Goal: Task Accomplishment & Management: Complete application form

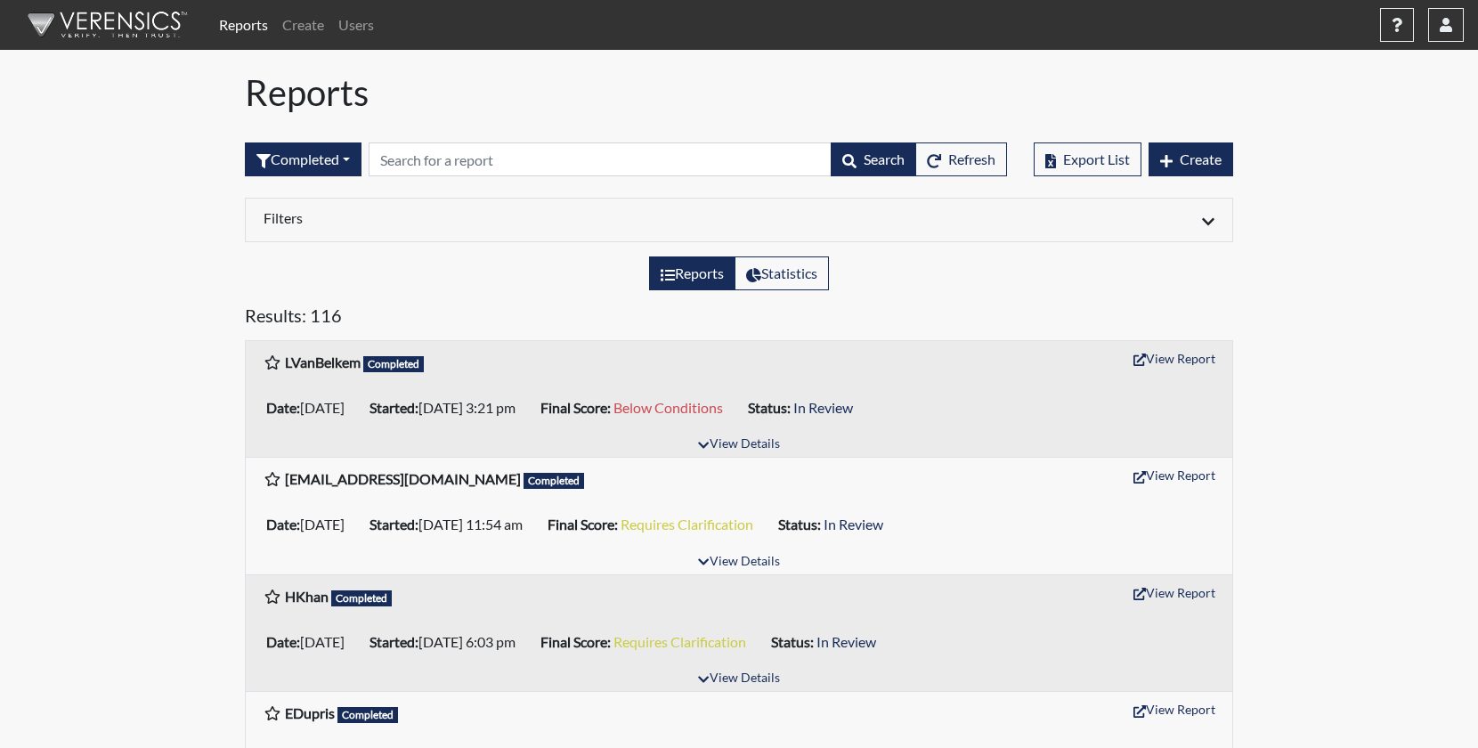
drag, startPoint x: 174, startPoint y: 241, endPoint x: 188, endPoint y: 234, distance: 15.1
click at [1196, 166] on span "Create" at bounding box center [1201, 158] width 42 height 17
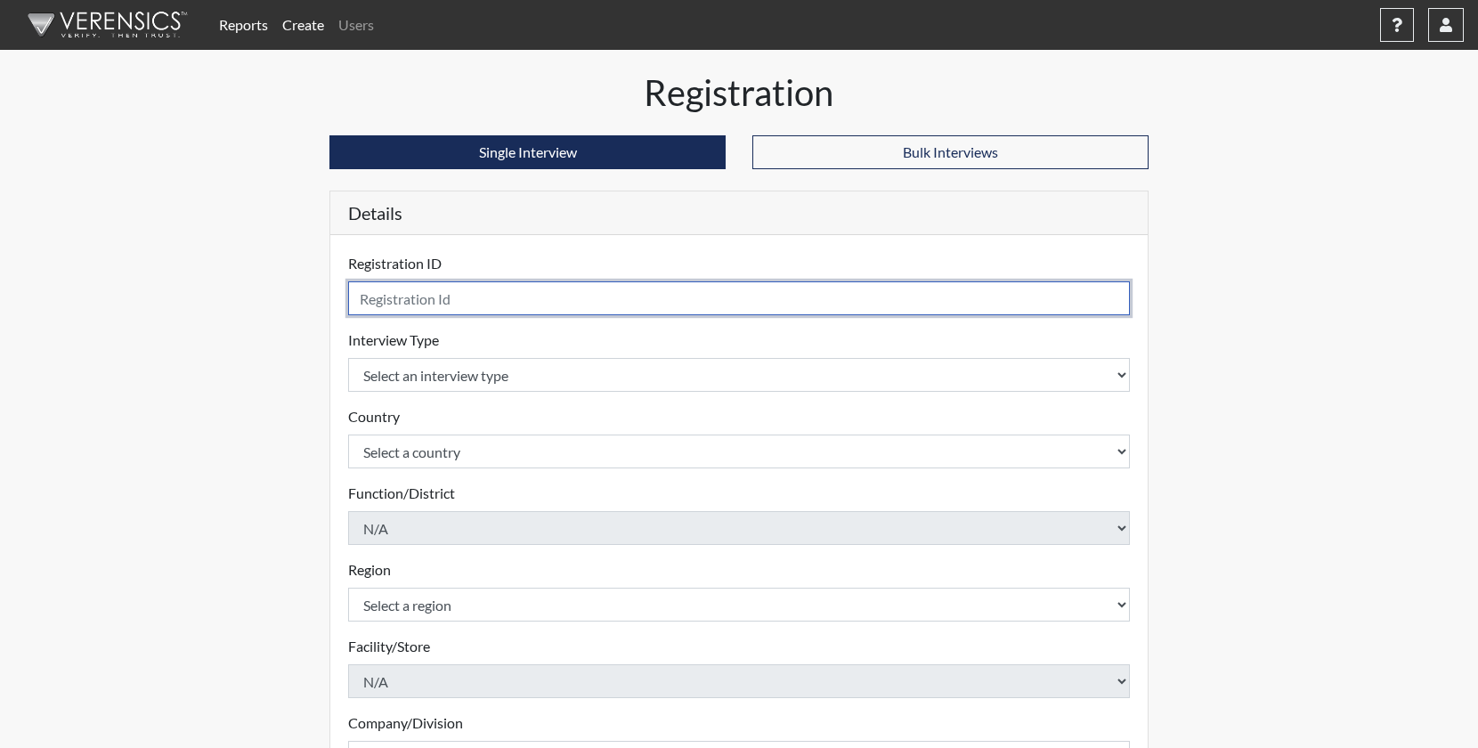
click at [539, 308] on input "text" at bounding box center [739, 298] width 782 height 34
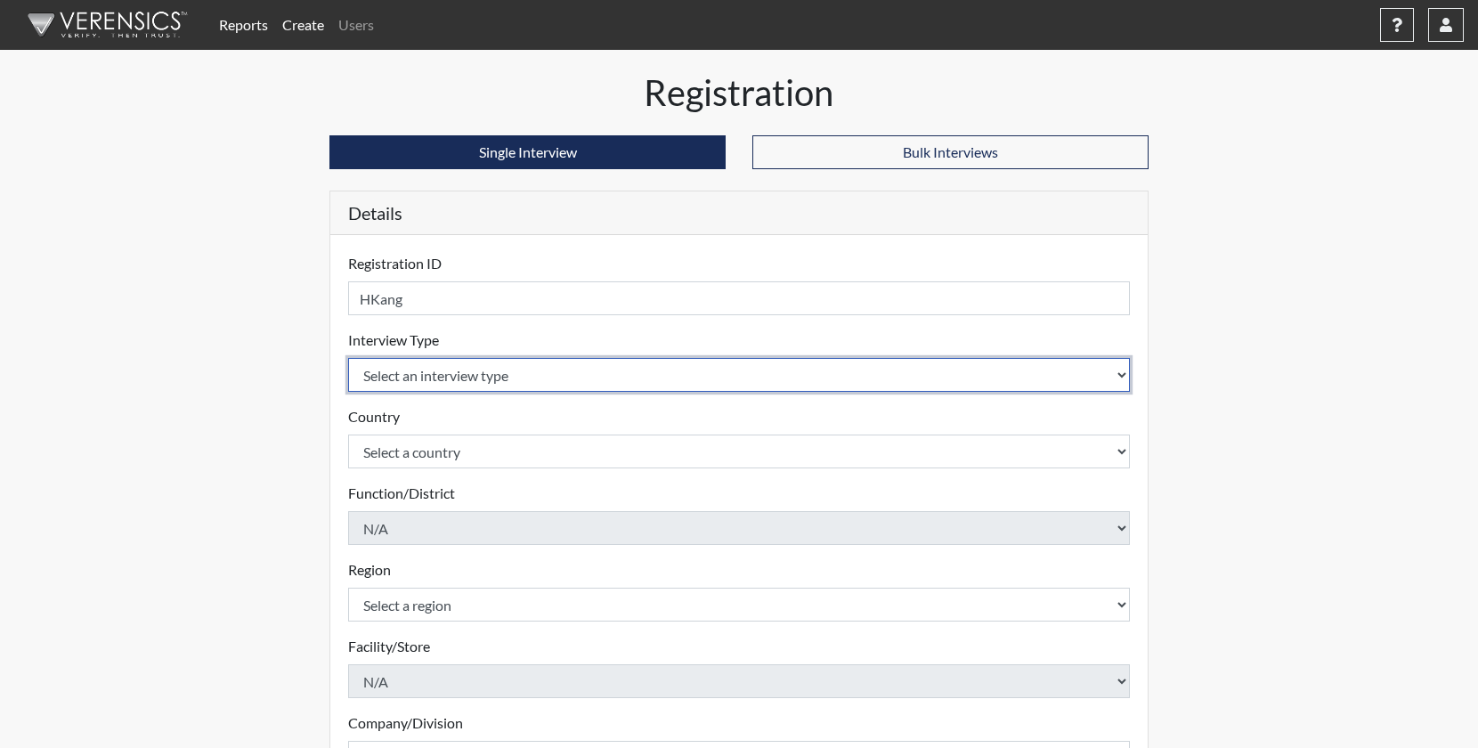
click at [564, 381] on select "Select an interview type Pre-Employment" at bounding box center [739, 375] width 782 height 34
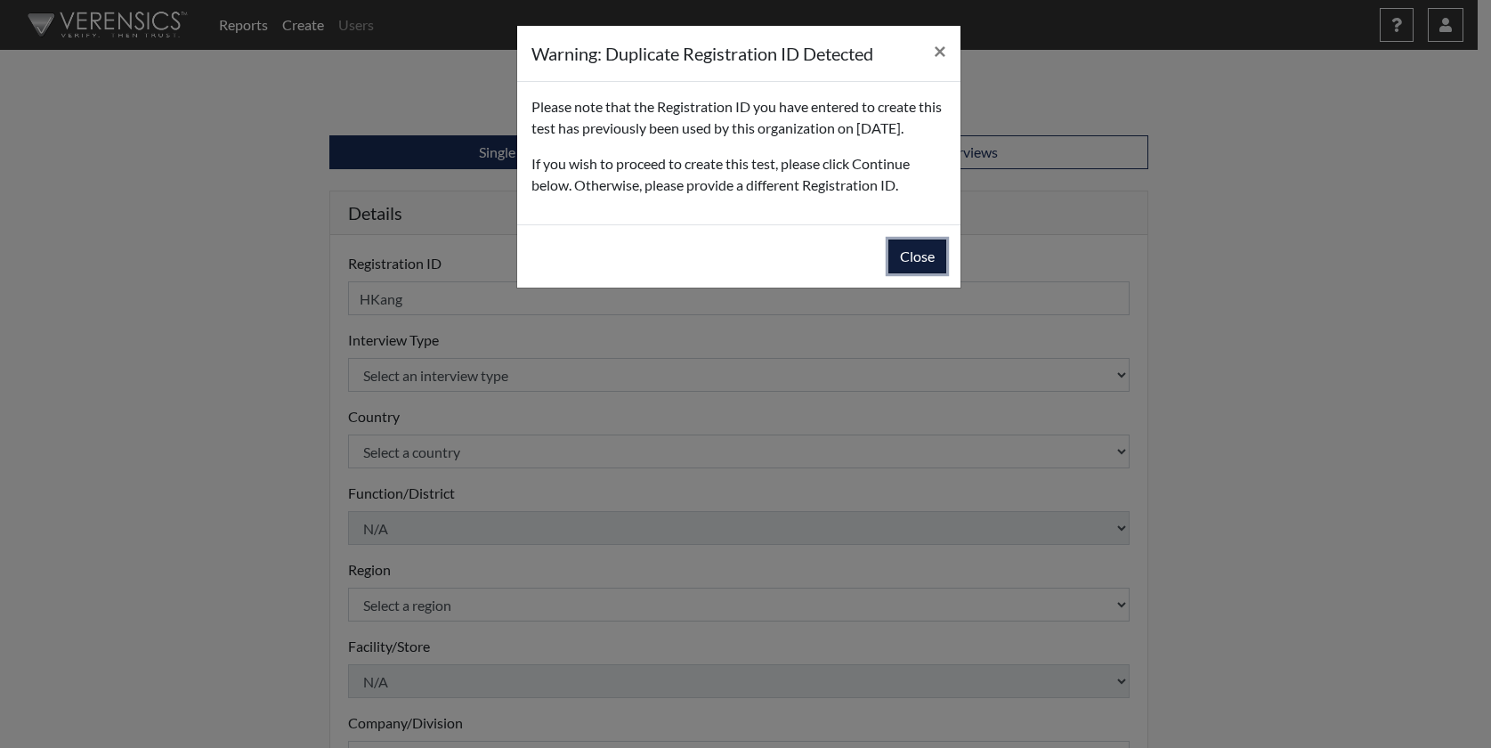
click at [912, 273] on button "Close" at bounding box center [917, 256] width 58 height 34
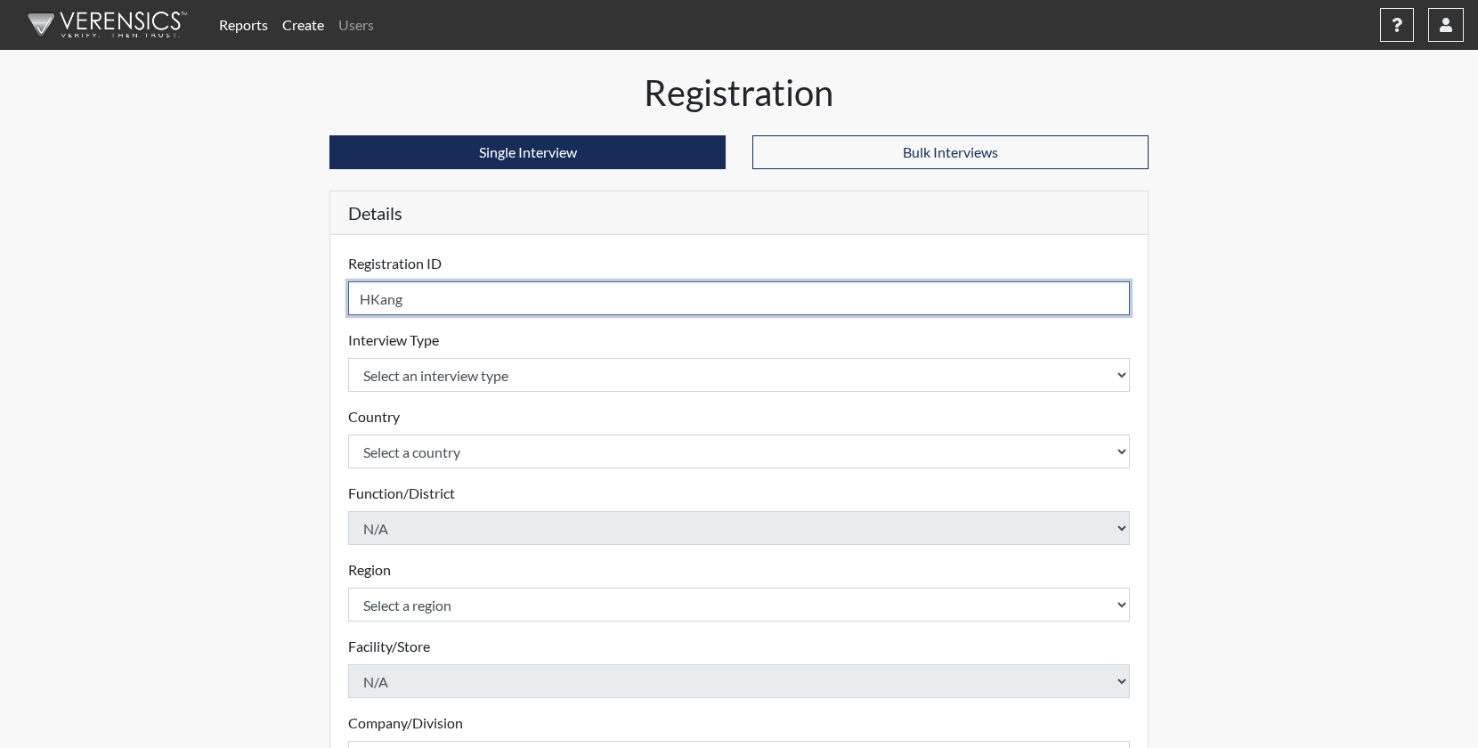
click at [514, 307] on input "HKang" at bounding box center [739, 298] width 782 height 34
type input "HKang2"
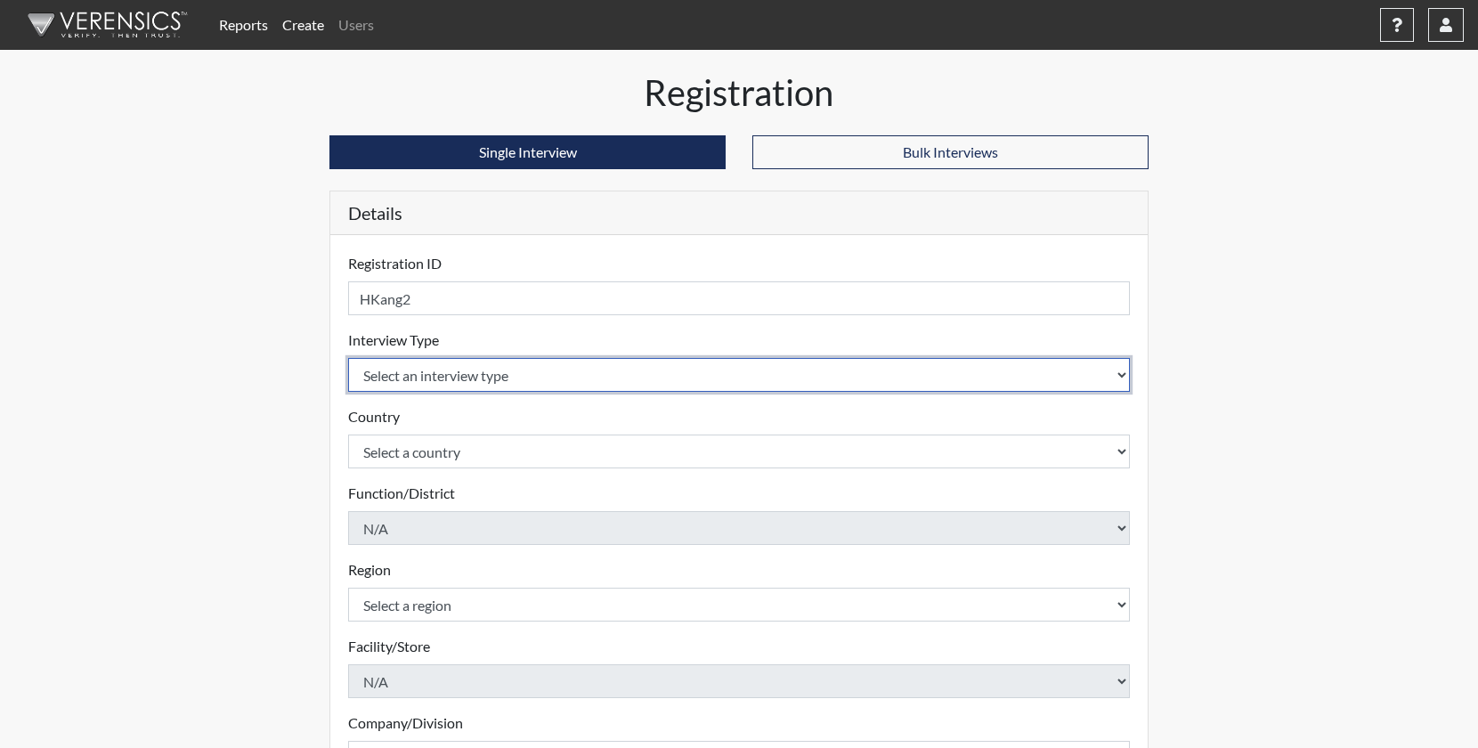
click at [540, 378] on select "Select an interview type Pre-Employment" at bounding box center [739, 375] width 782 height 34
select select "c2470aee-a530-11ea-a930-026c882af335"
click at [348, 358] on select "Select an interview type Pre-Employment" at bounding box center [739, 375] width 782 height 34
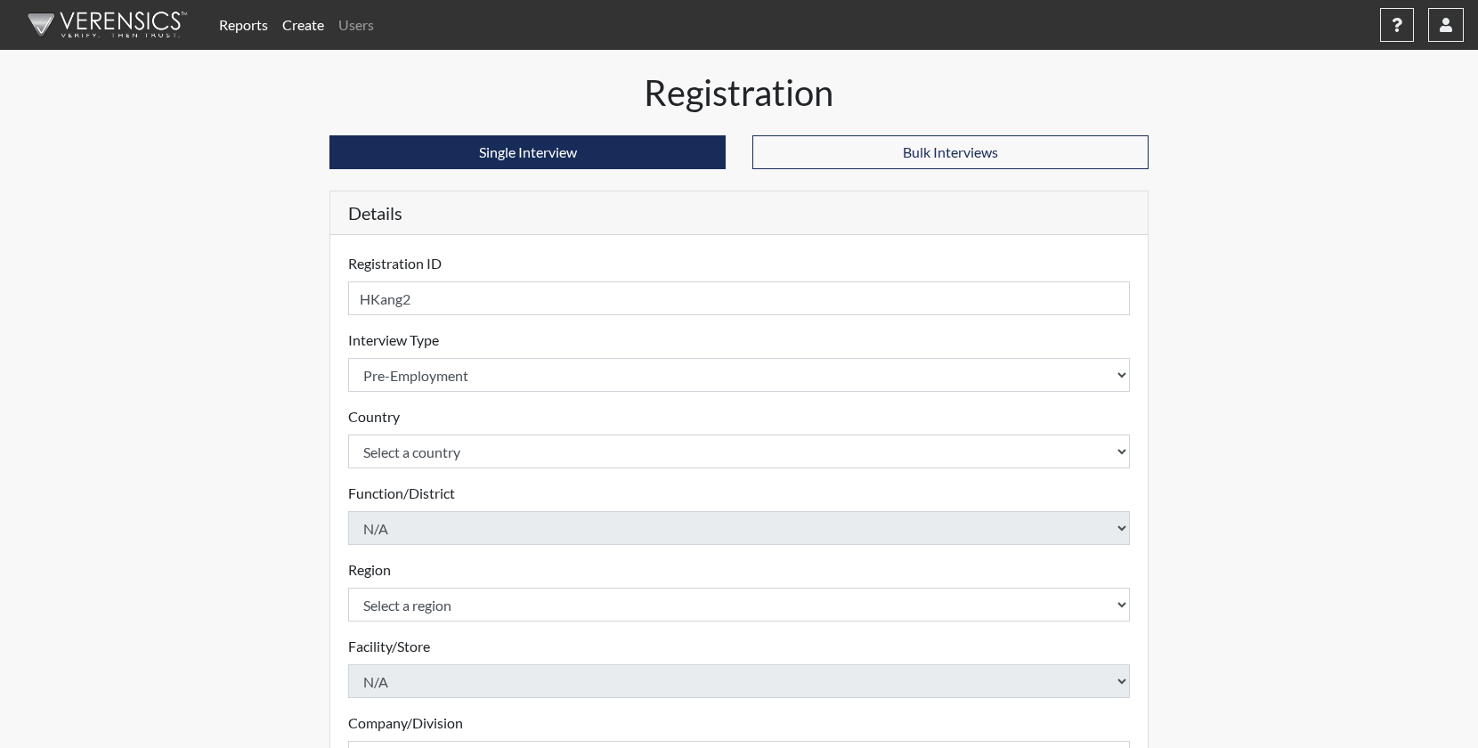
click at [242, 20] on link "Reports" at bounding box center [243, 25] width 63 height 36
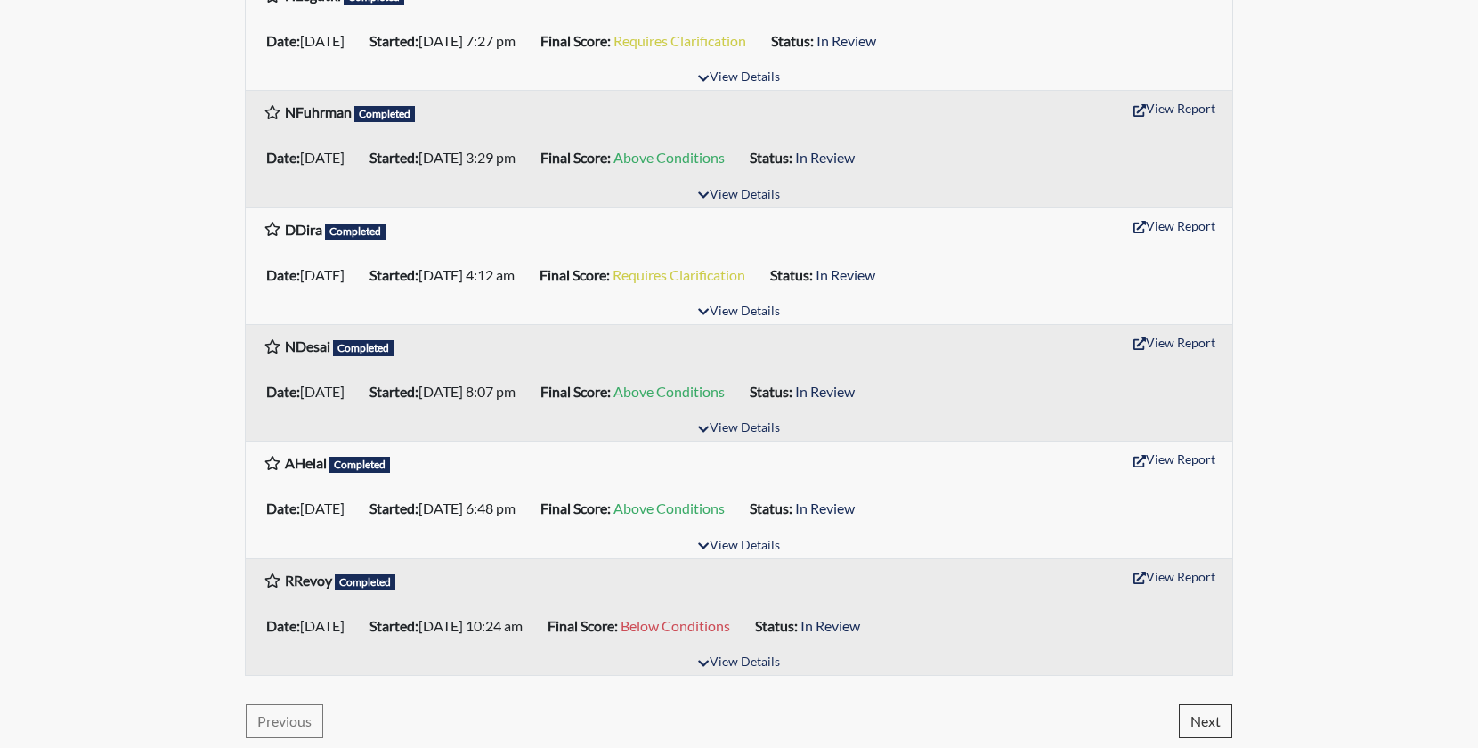
scroll to position [2595, 0]
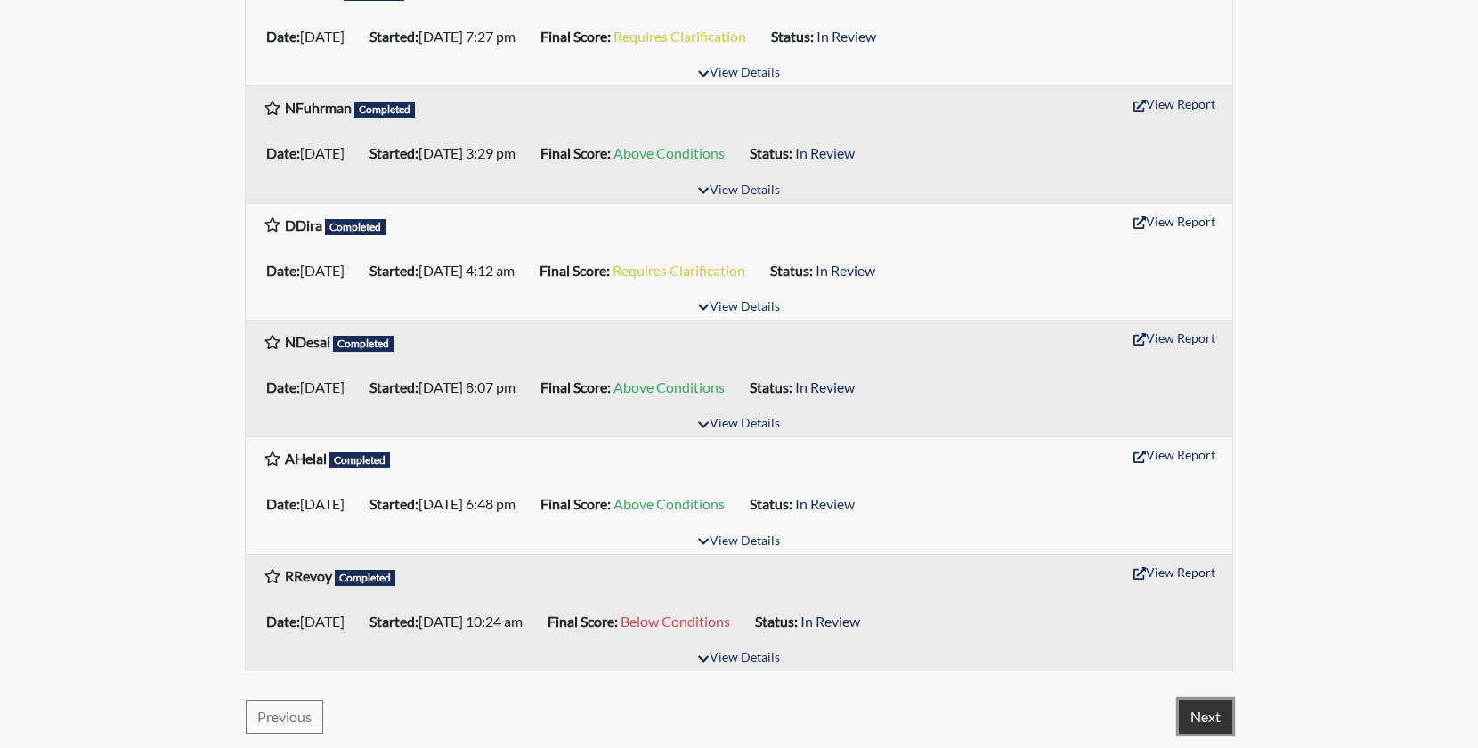
click at [1222, 711] on button "Next" at bounding box center [1205, 717] width 53 height 34
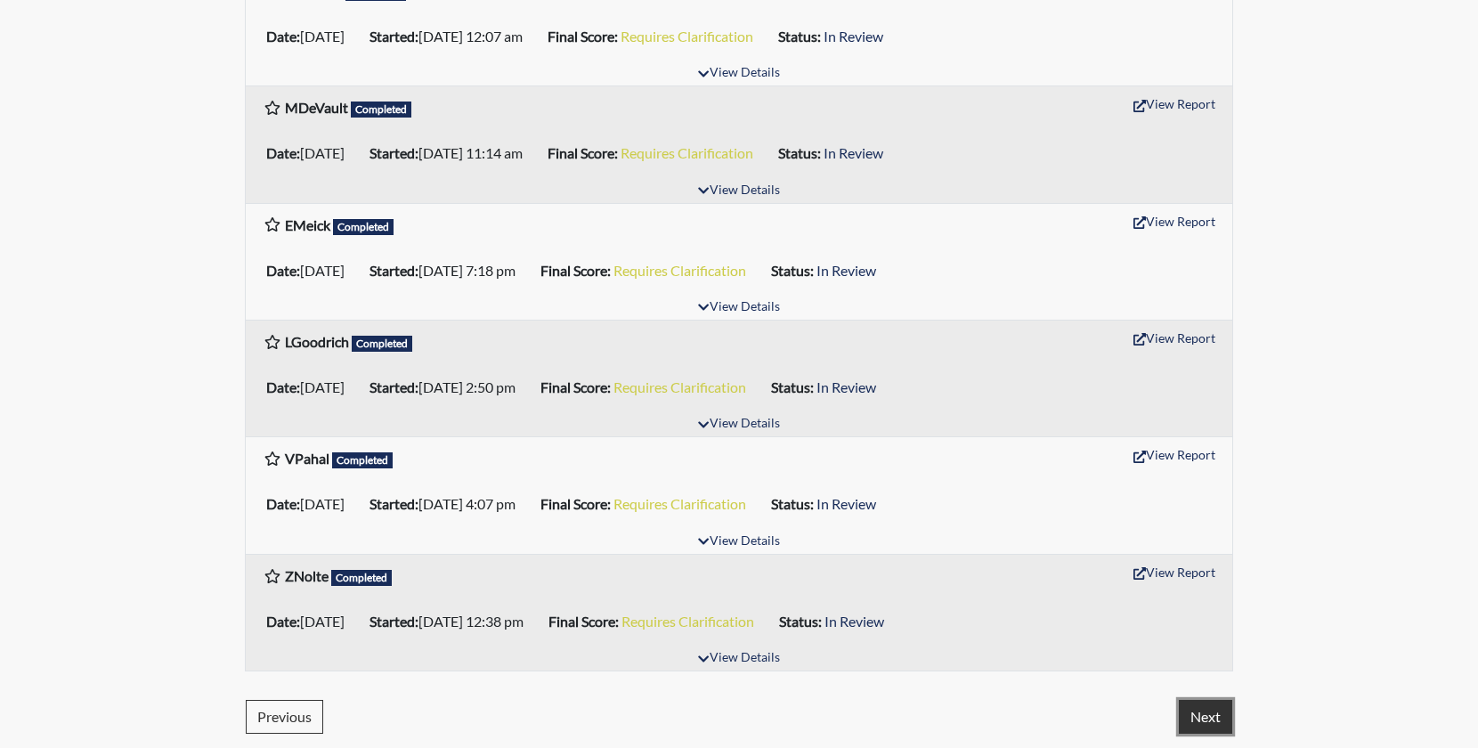
click at [1210, 716] on button "Next" at bounding box center [1205, 717] width 53 height 34
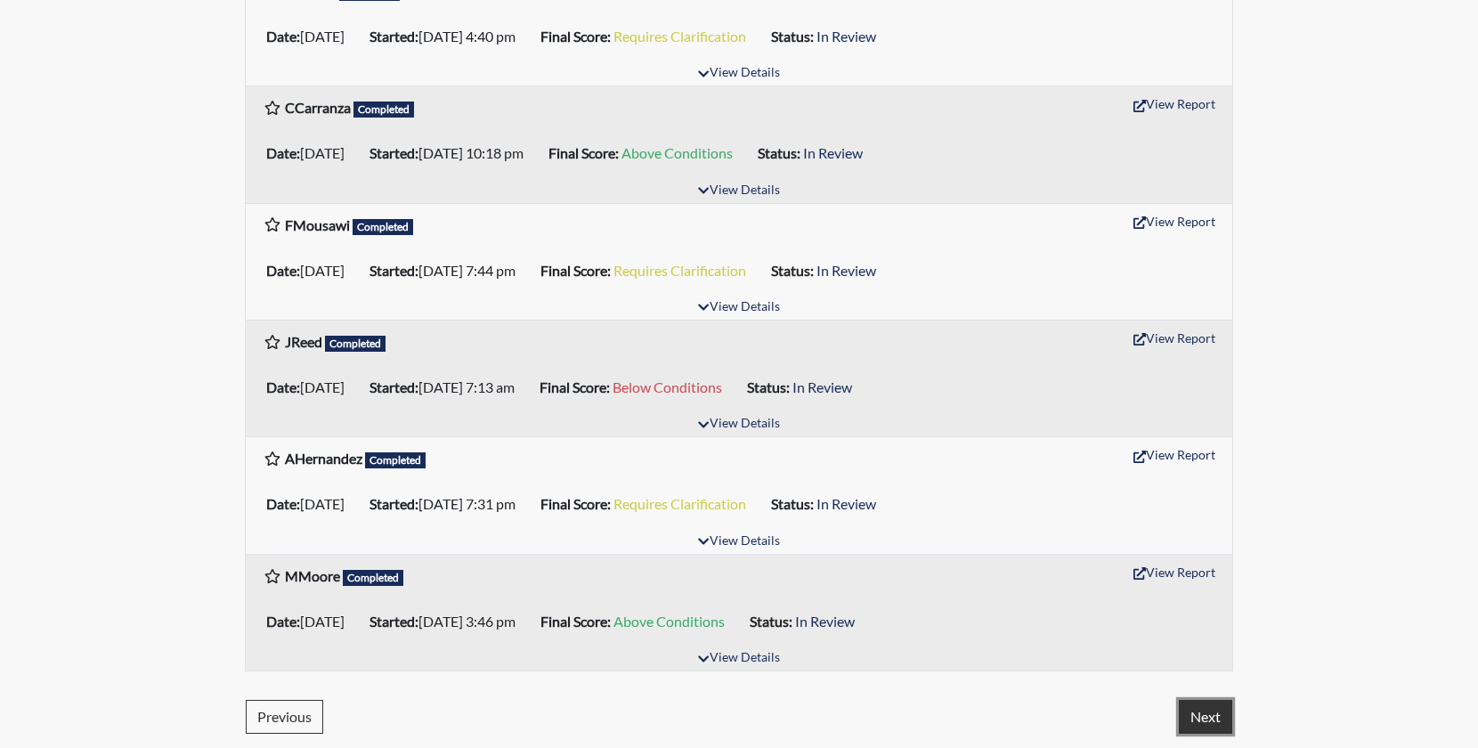
drag, startPoint x: 1206, startPoint y: 718, endPoint x: 1231, endPoint y: 708, distance: 27.1
click at [1207, 718] on button "Next" at bounding box center [1205, 717] width 53 height 34
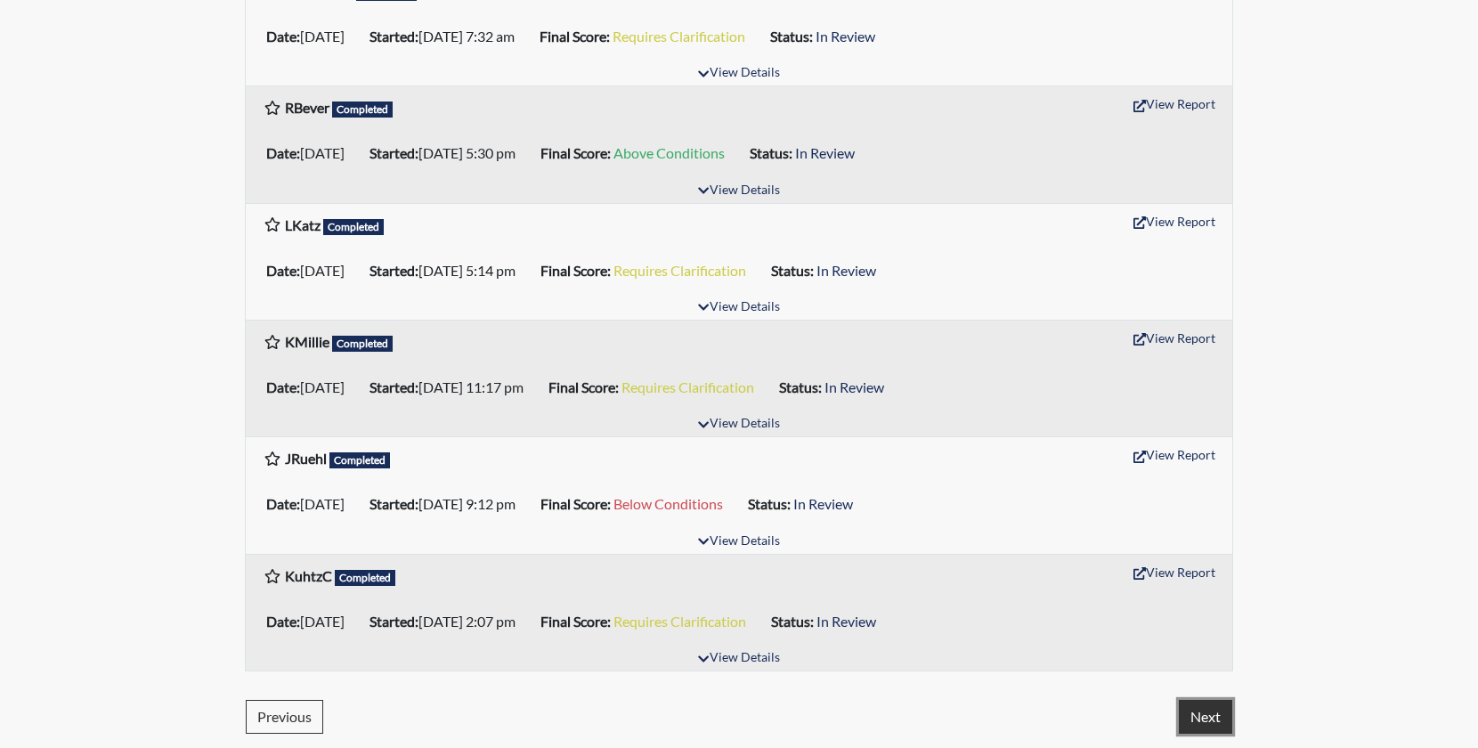
click at [1212, 720] on button "Next" at bounding box center [1205, 717] width 53 height 34
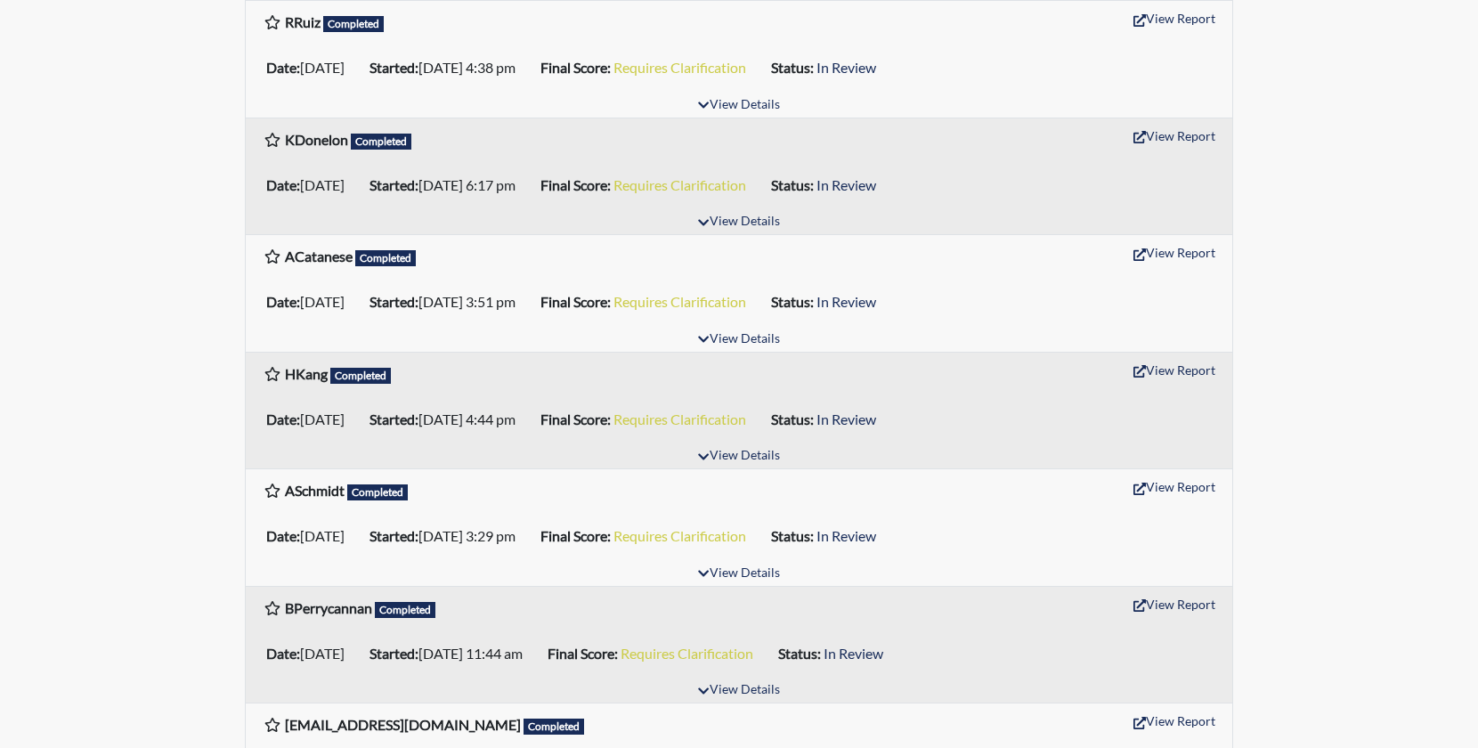
scroll to position [890, 0]
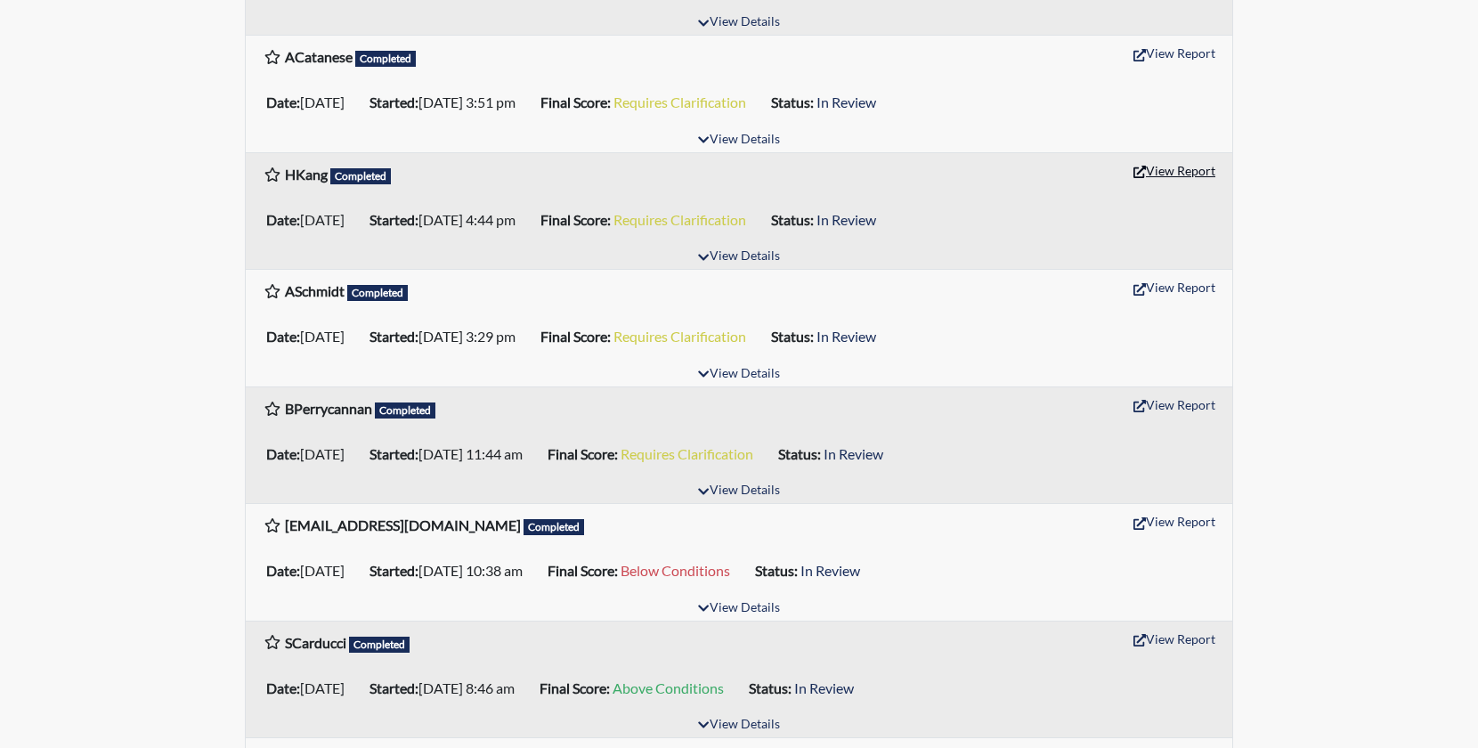
click at [1172, 166] on button "View Report" at bounding box center [1174, 171] width 98 height 28
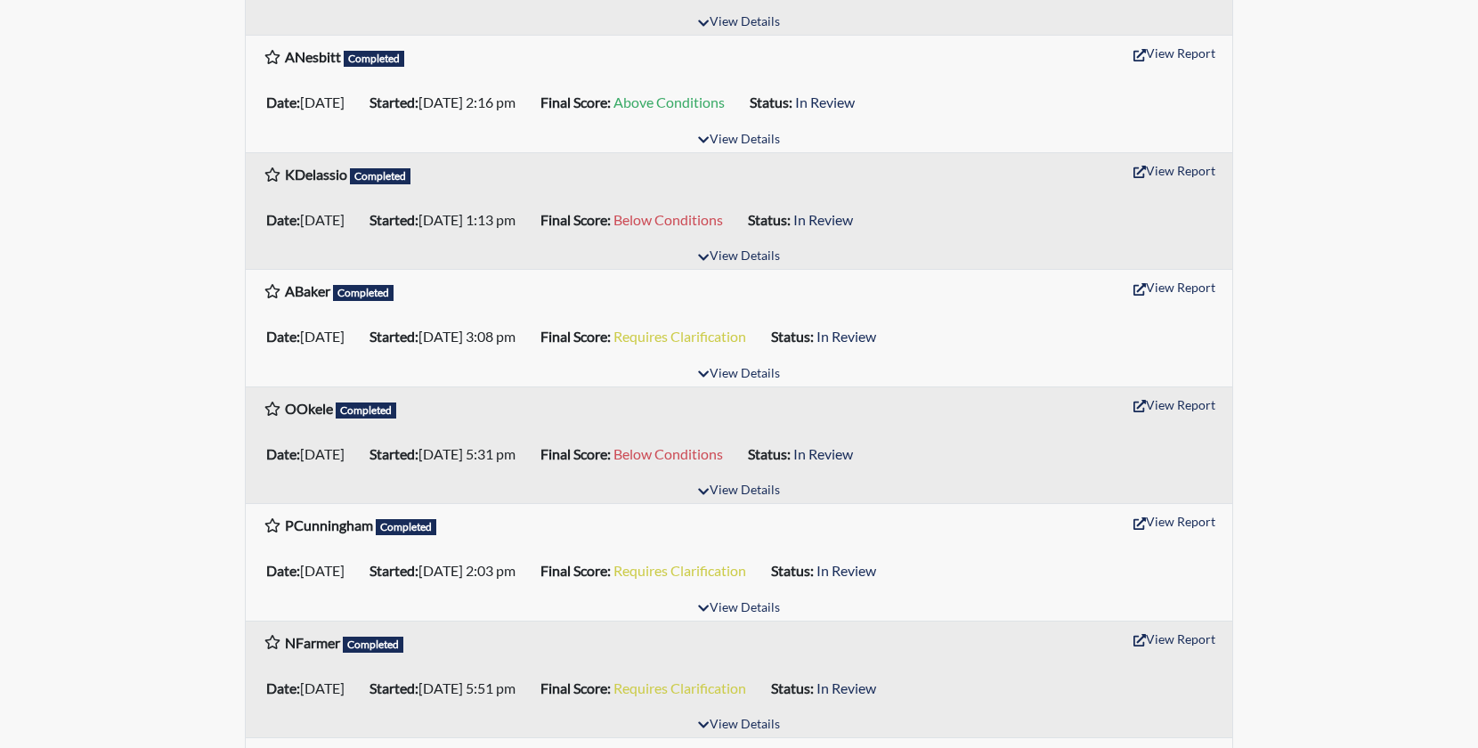
scroll to position [197, 0]
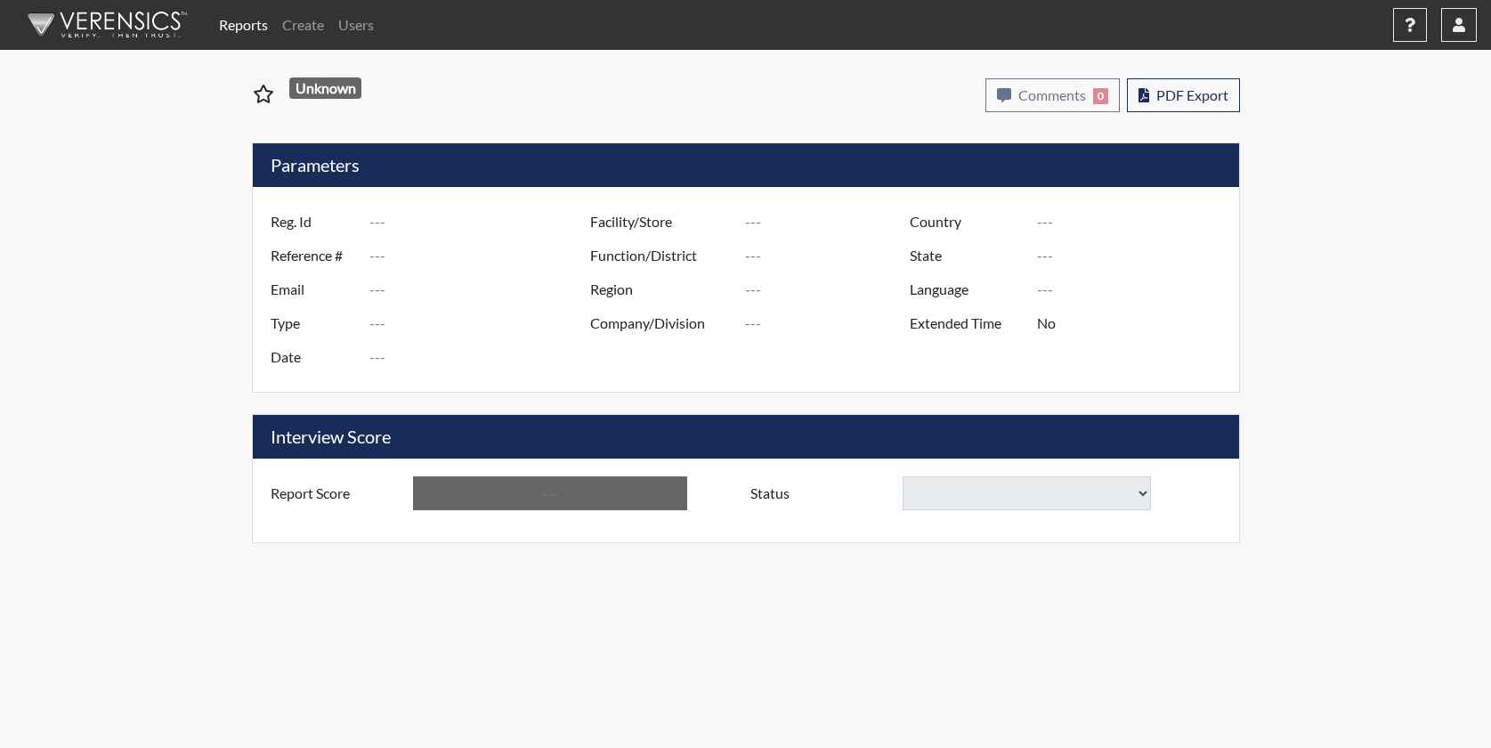
type input "HKang"
type input "9732"
type input "[EMAIL_ADDRESS][DOMAIN_NAME]"
type input "Pre-Employment"
type input "[DATE]"
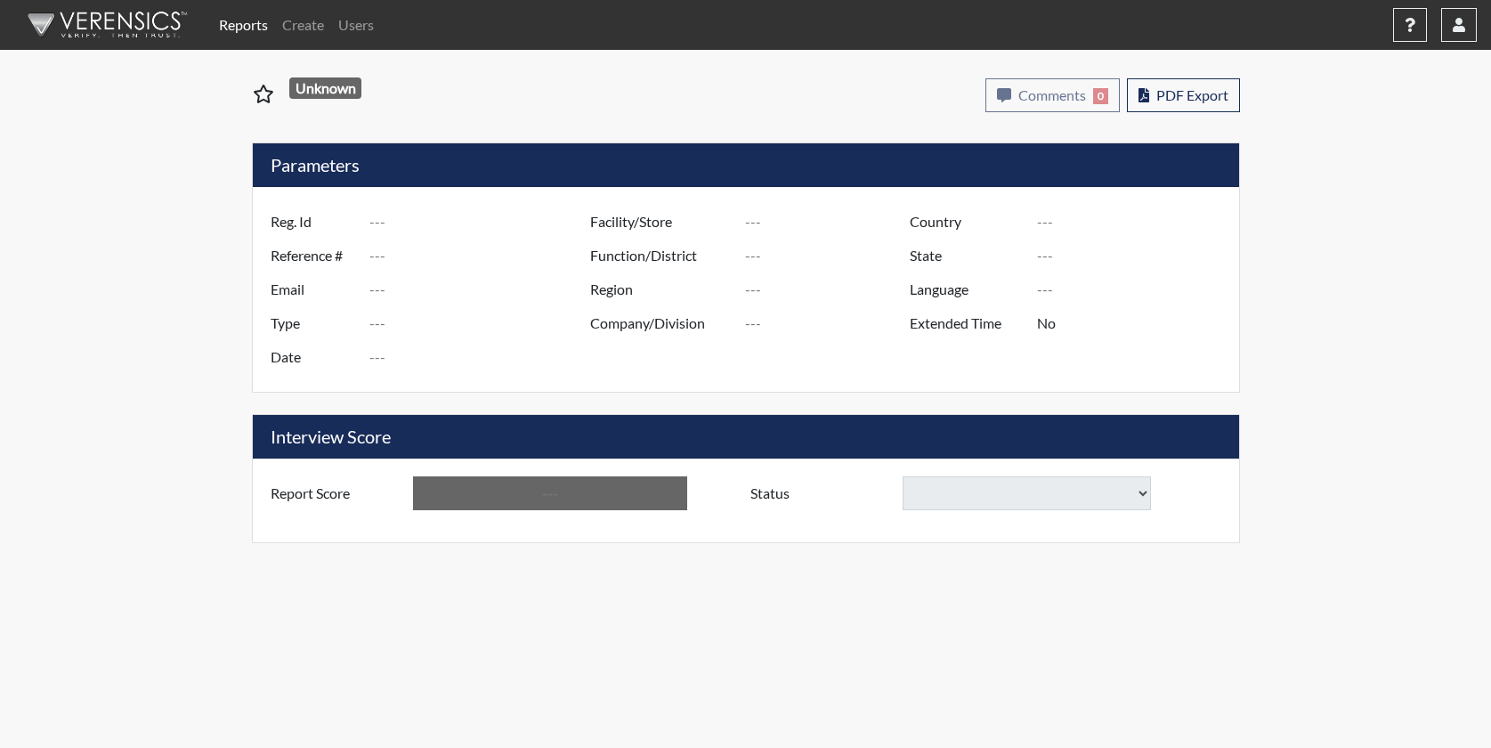
type input "US"
type input "Orangutan"
type input "[GEOGRAPHIC_DATA]"
type input "[US_STATE]"
type input "English"
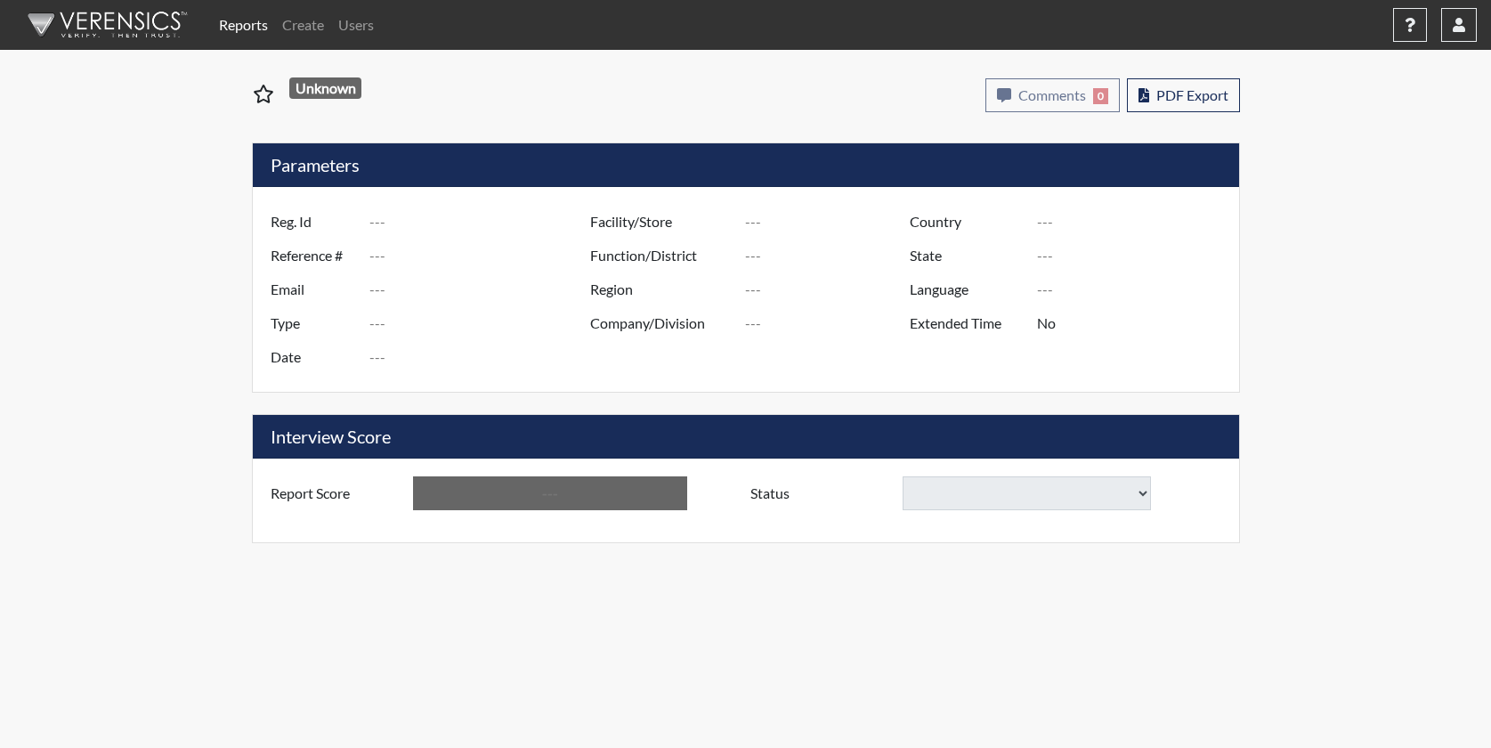
type input "Requires Clarification"
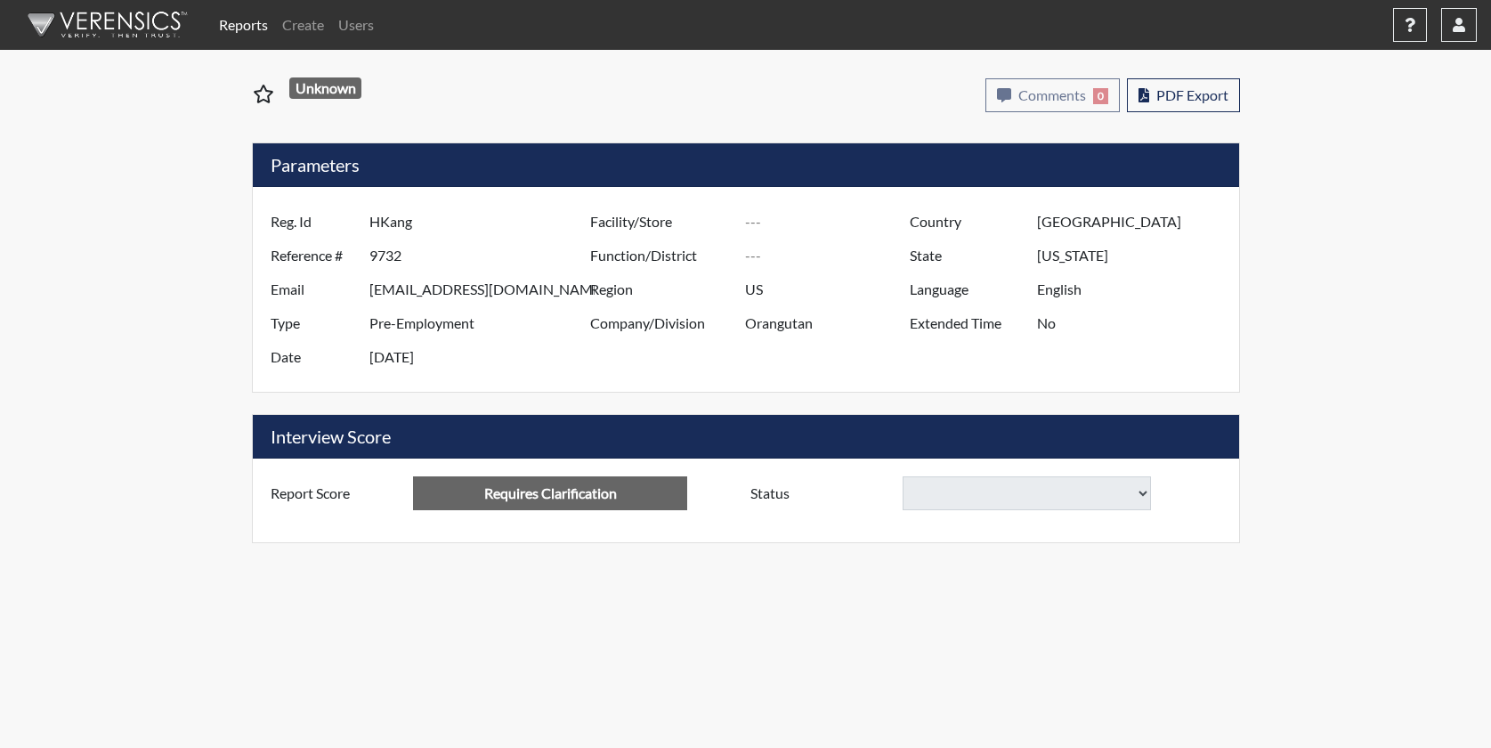
select select
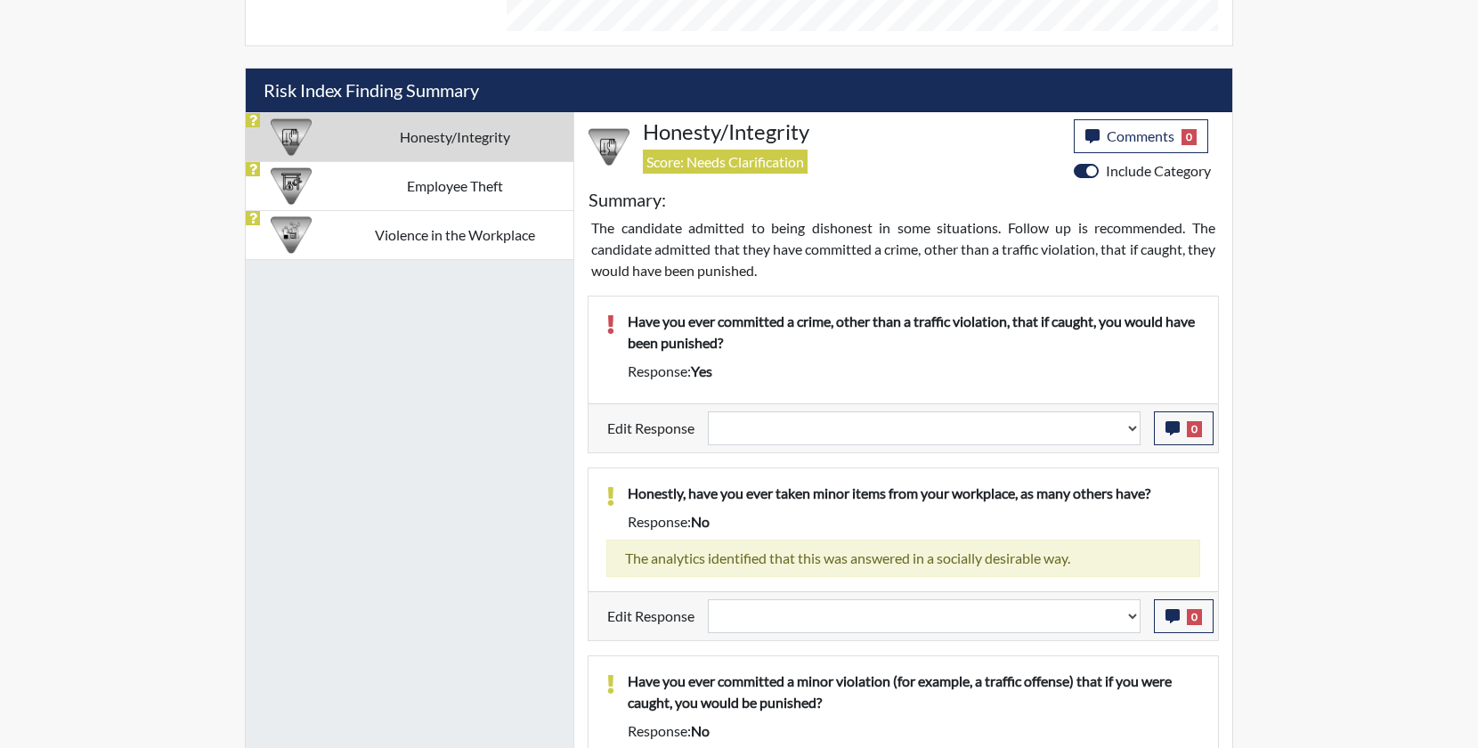
scroll to position [849, 0]
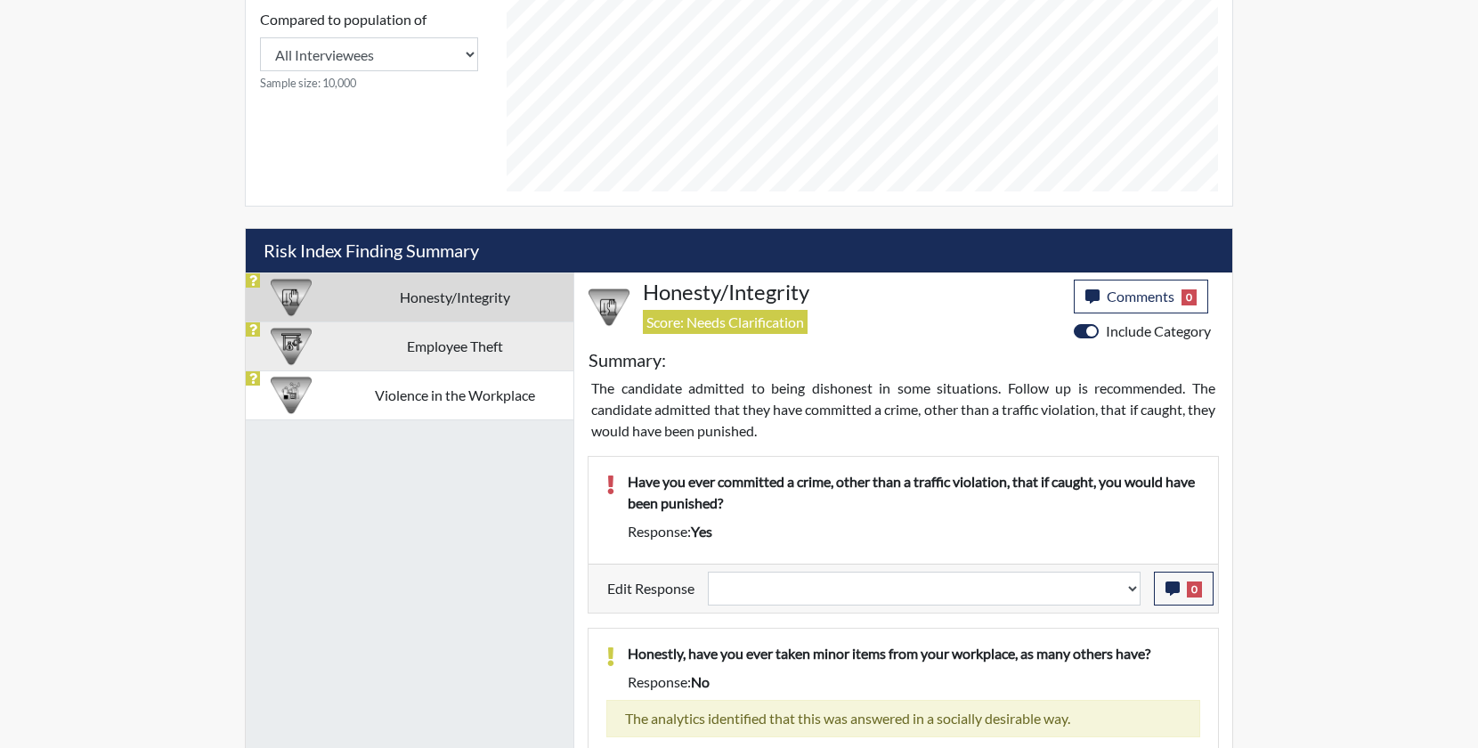
click at [467, 349] on td "Employee Theft" at bounding box center [455, 345] width 237 height 49
select select
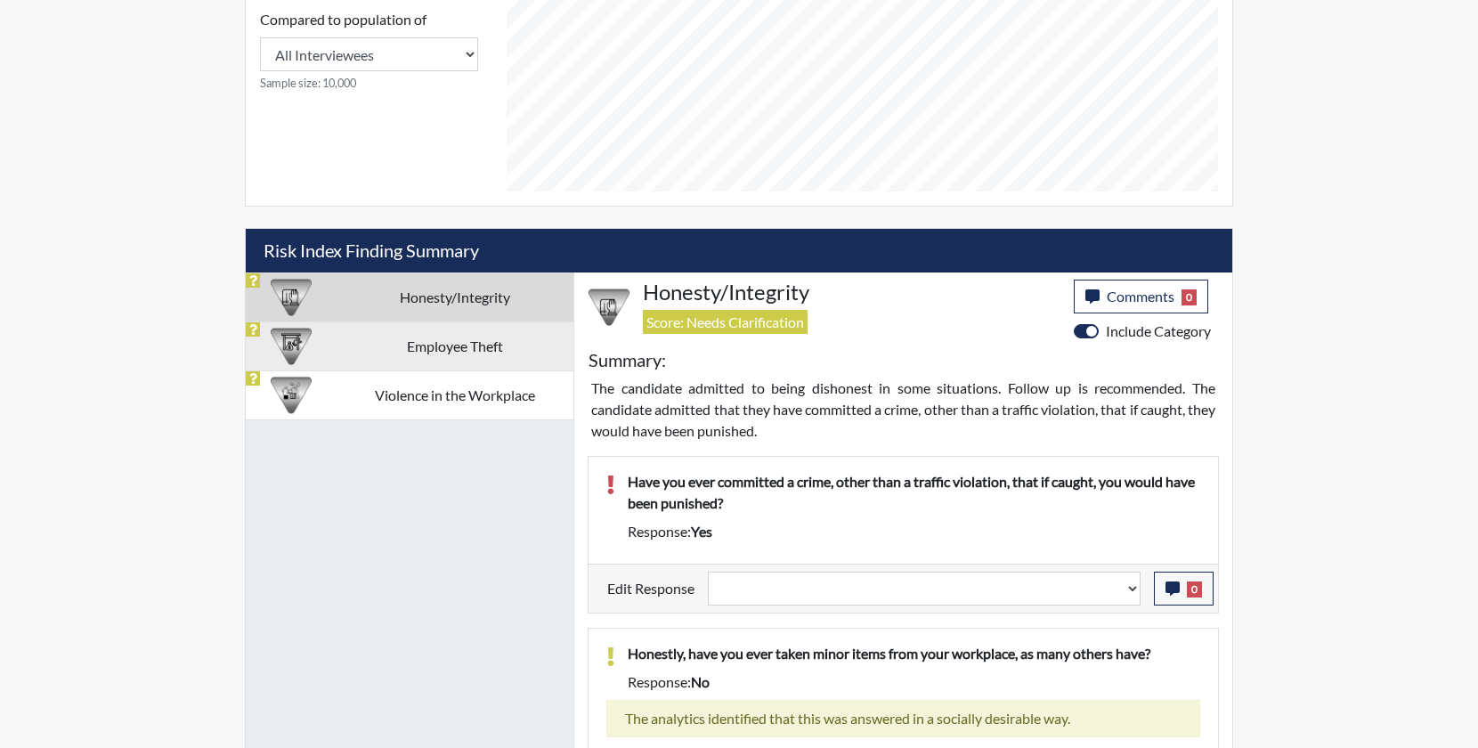
select select
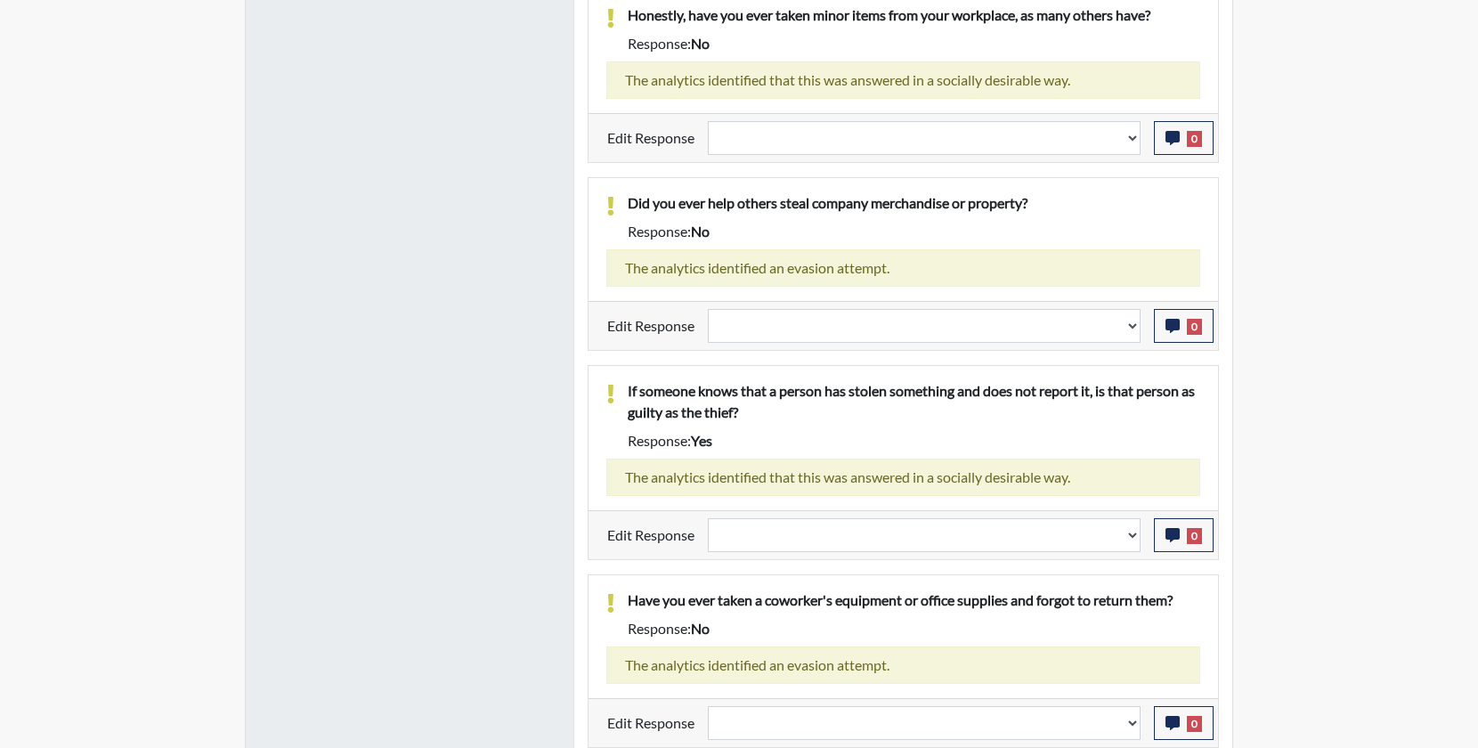
scroll to position [1489, 0]
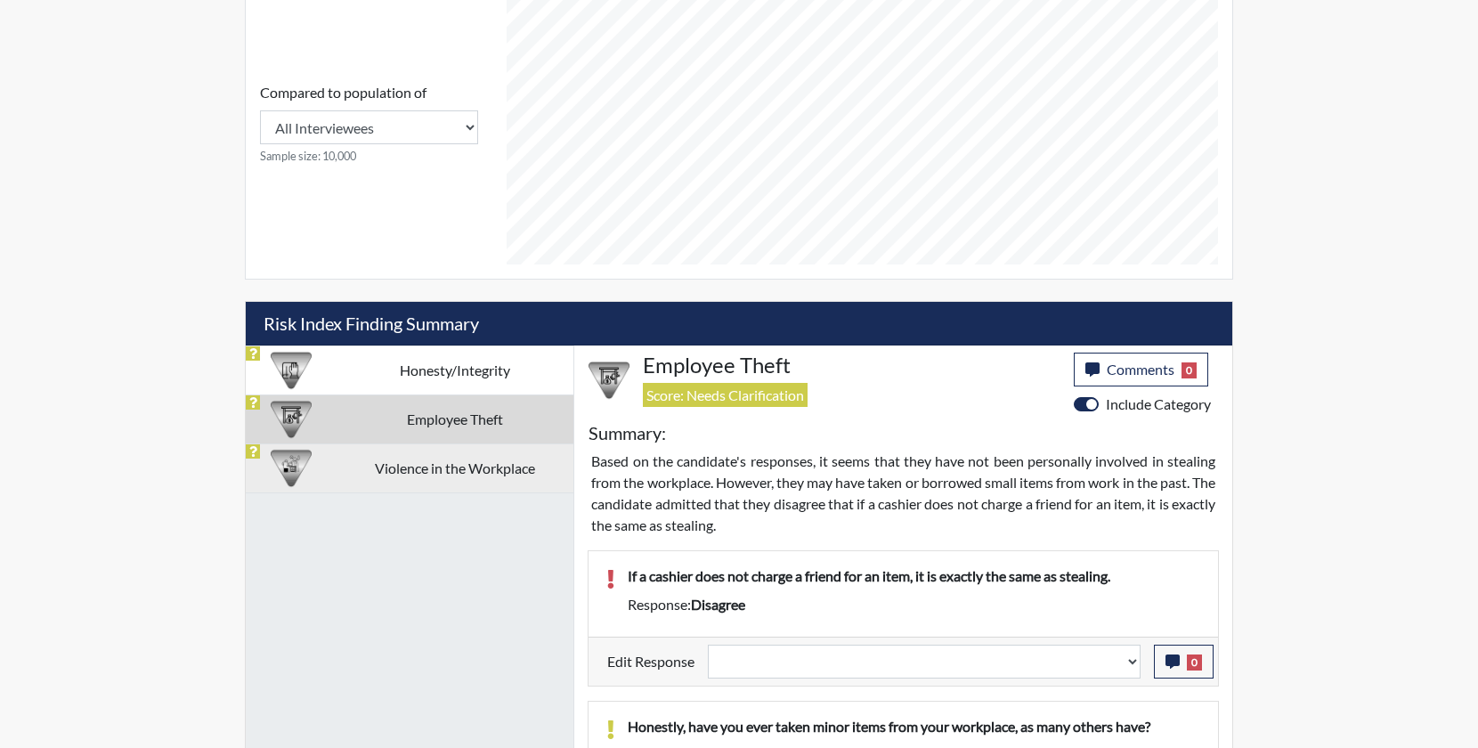
click at [499, 478] on td "Violence in the Workplace" at bounding box center [455, 467] width 237 height 49
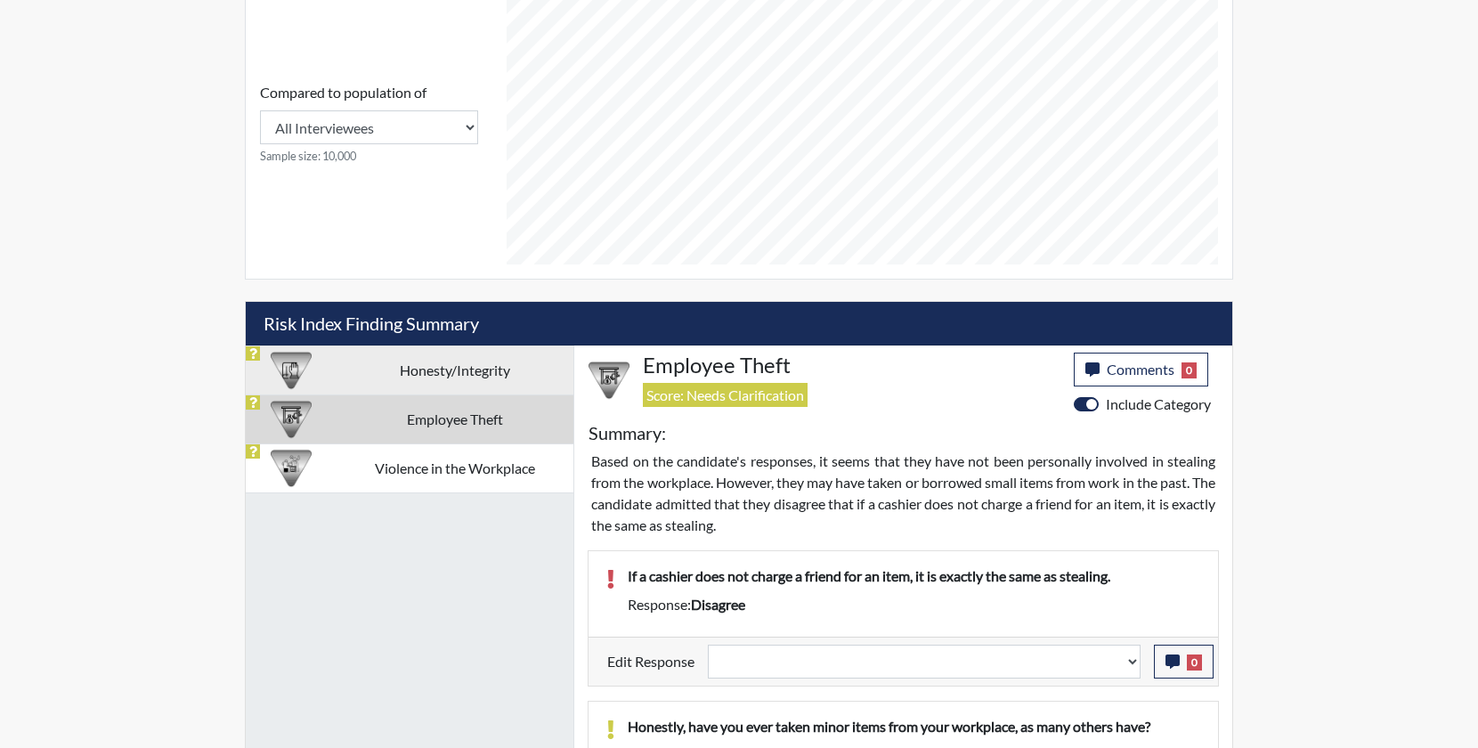
scroll to position [673, 0]
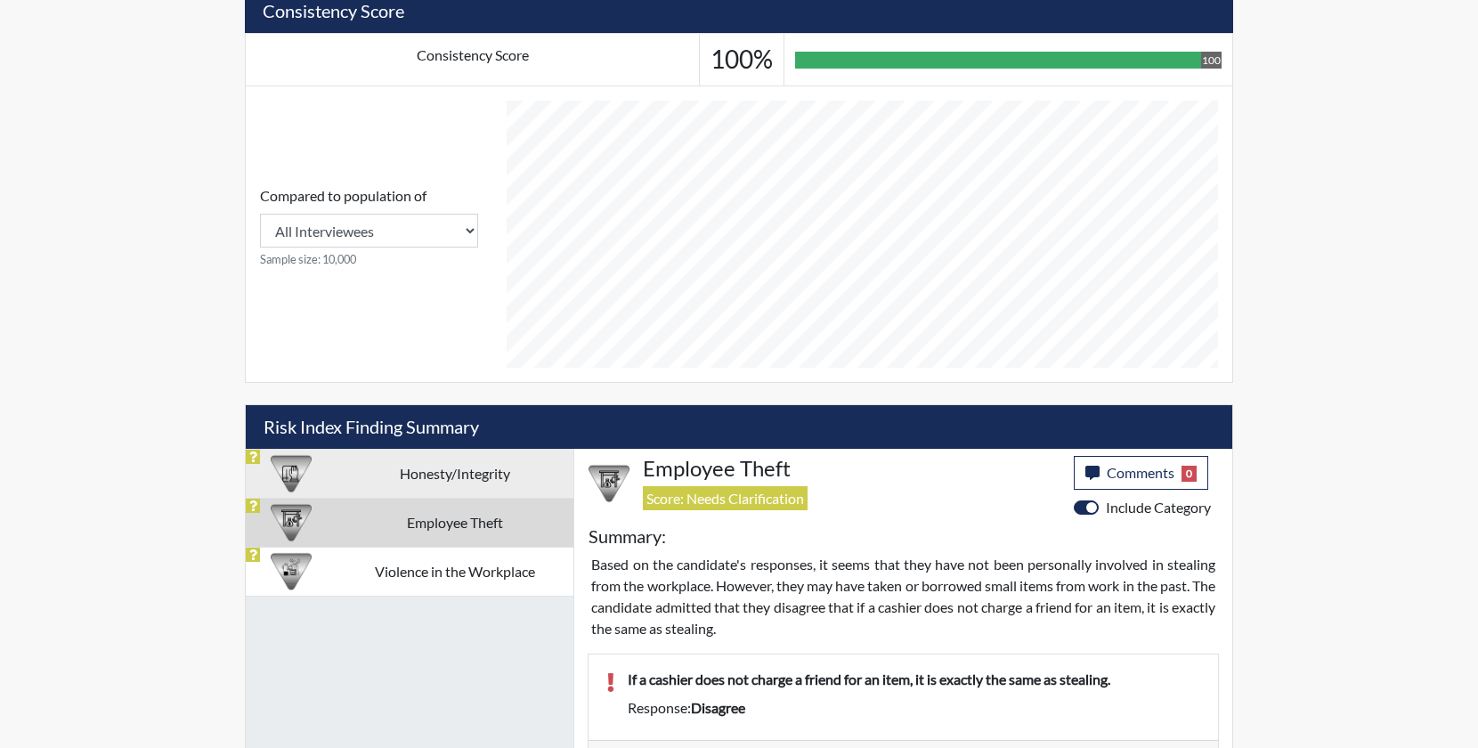
select select
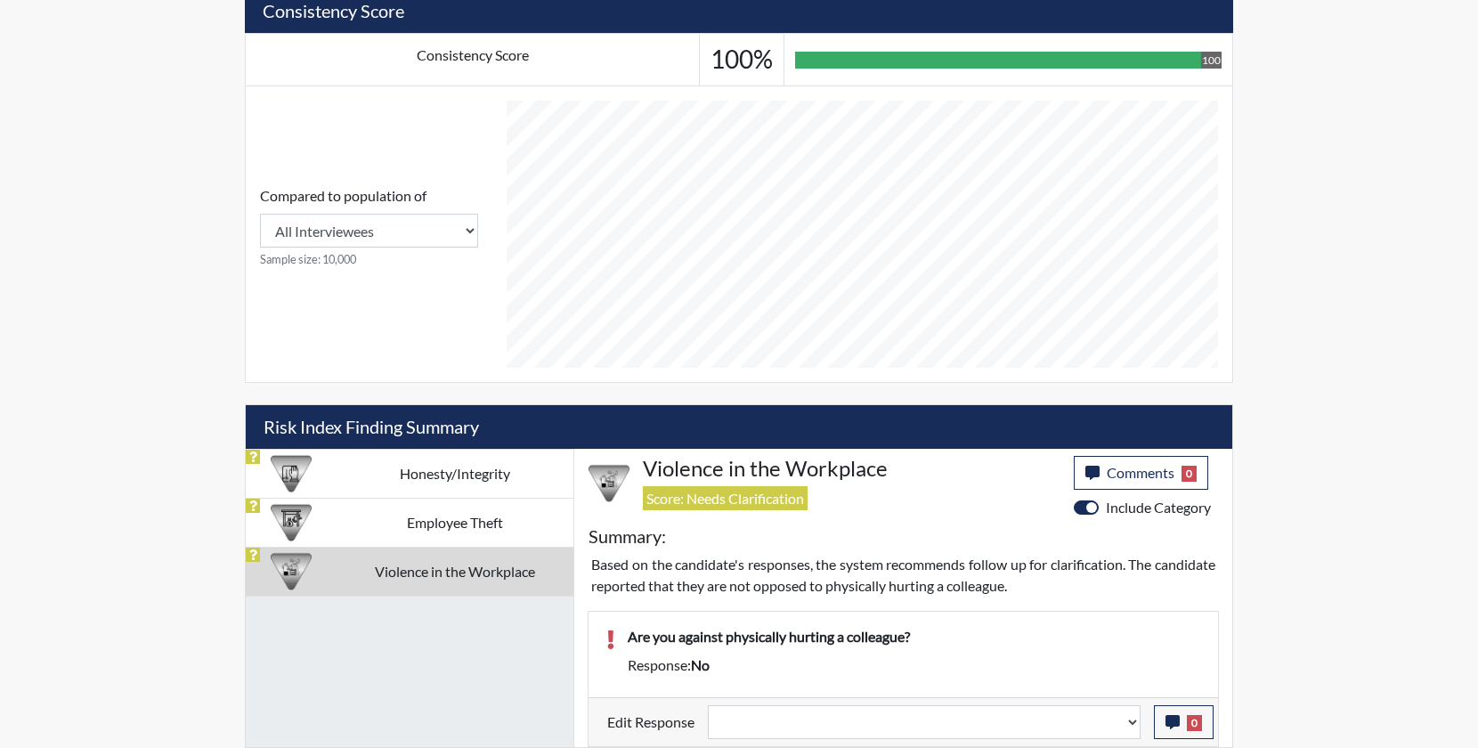
click at [1389, 404] on div "Reports Create Users Help Center × Verensics Best Practices How to successfully…" at bounding box center [739, 37] width 1478 height 1421
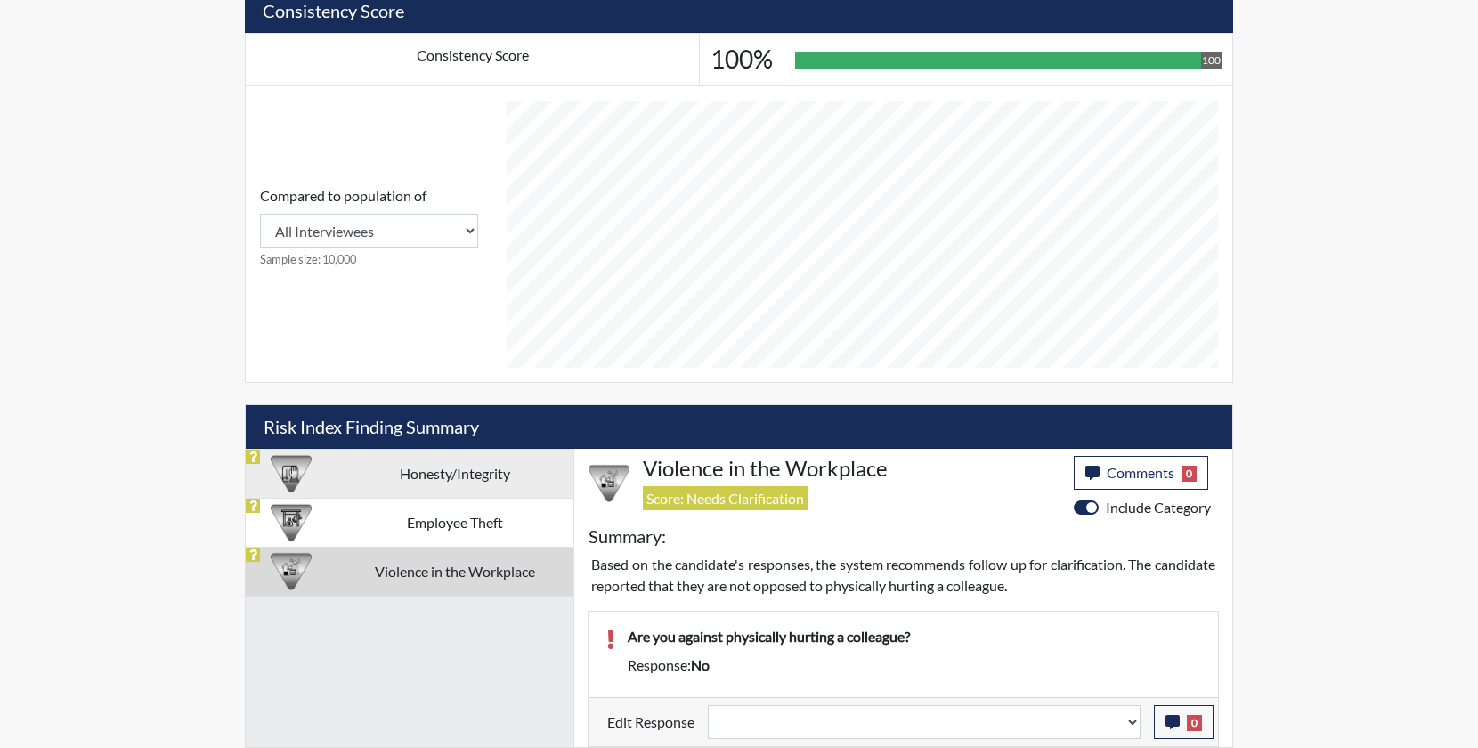
click at [454, 483] on td "Honesty/Integrity" at bounding box center [455, 473] width 237 height 49
select select
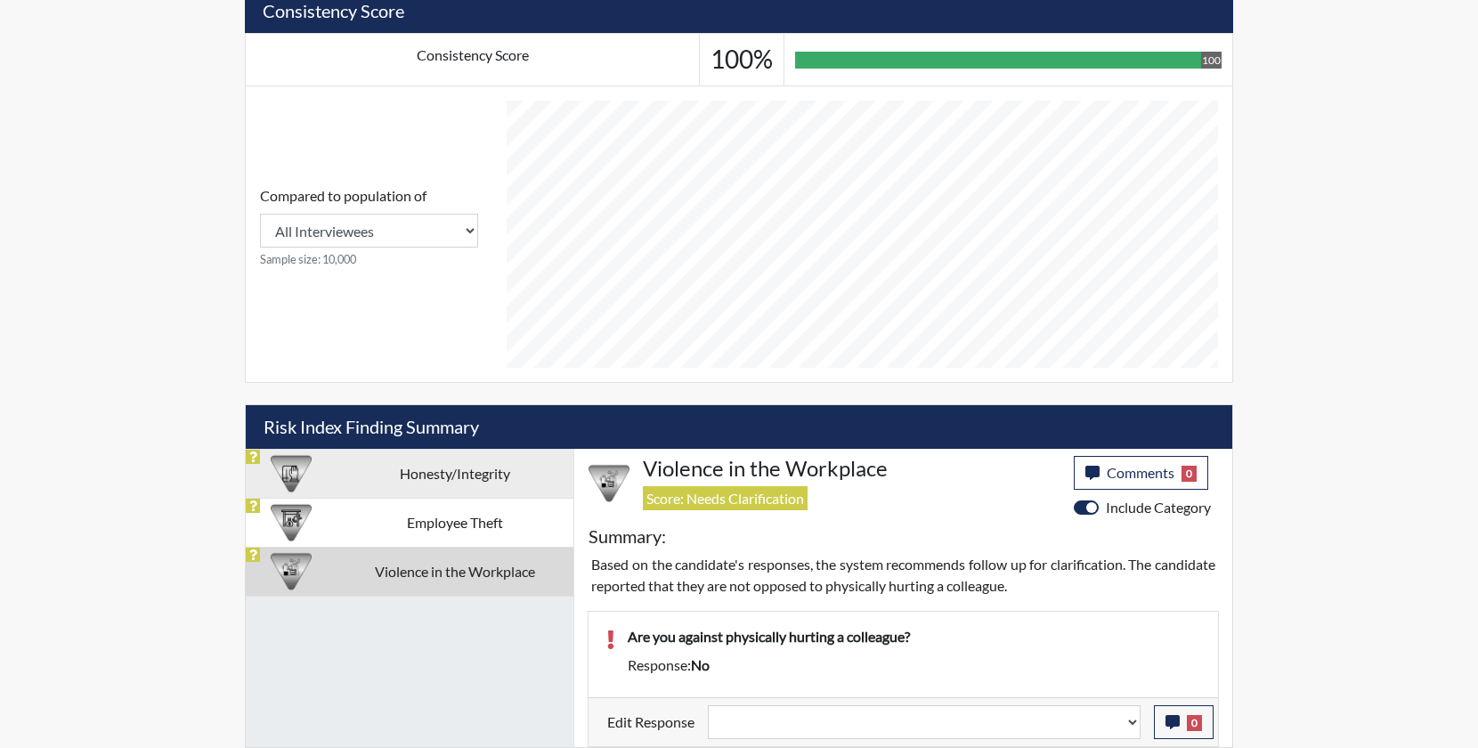
select select
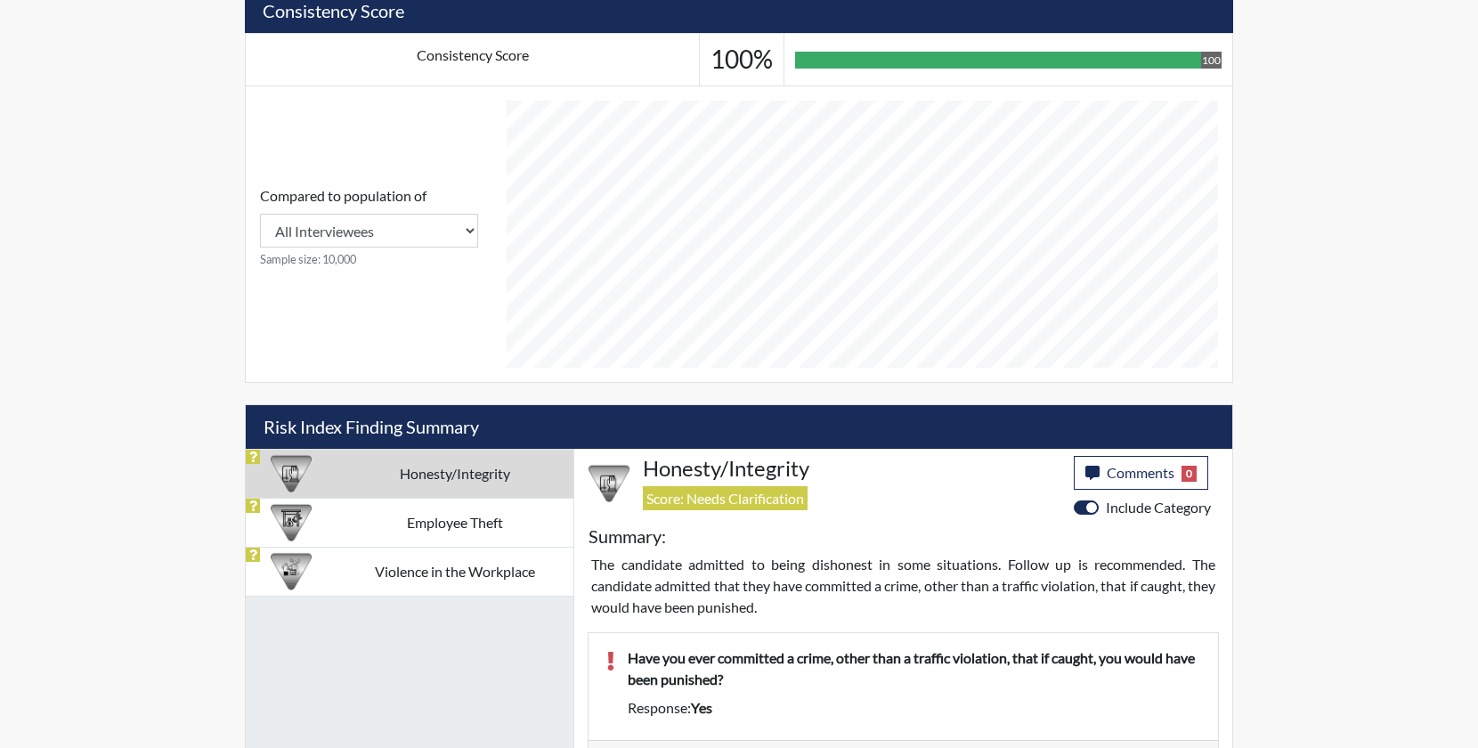
select select
